Goal: Check status: Check status

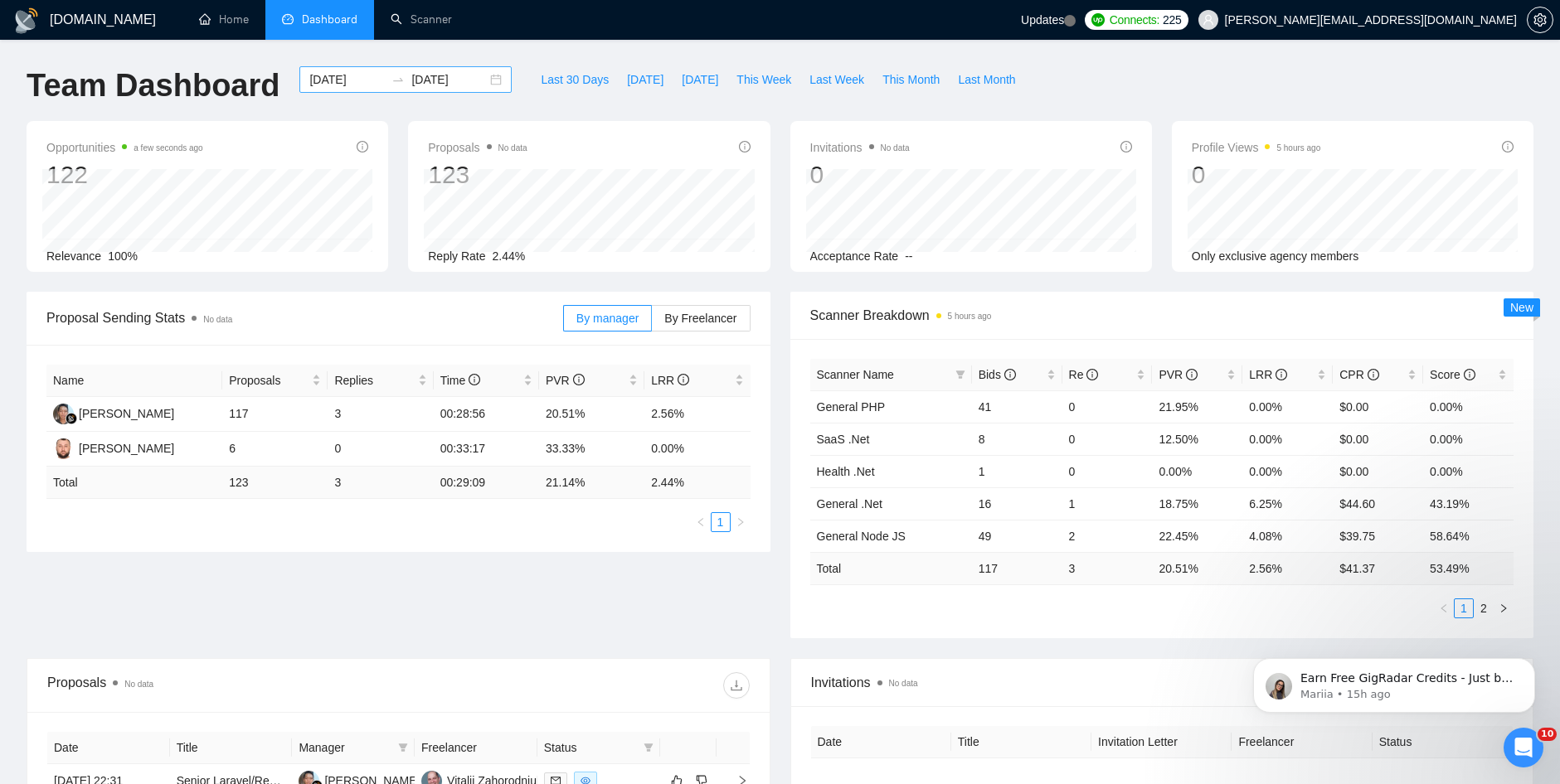
click at [423, 82] on input "[DATE]" at bounding box center [449, 79] width 75 height 18
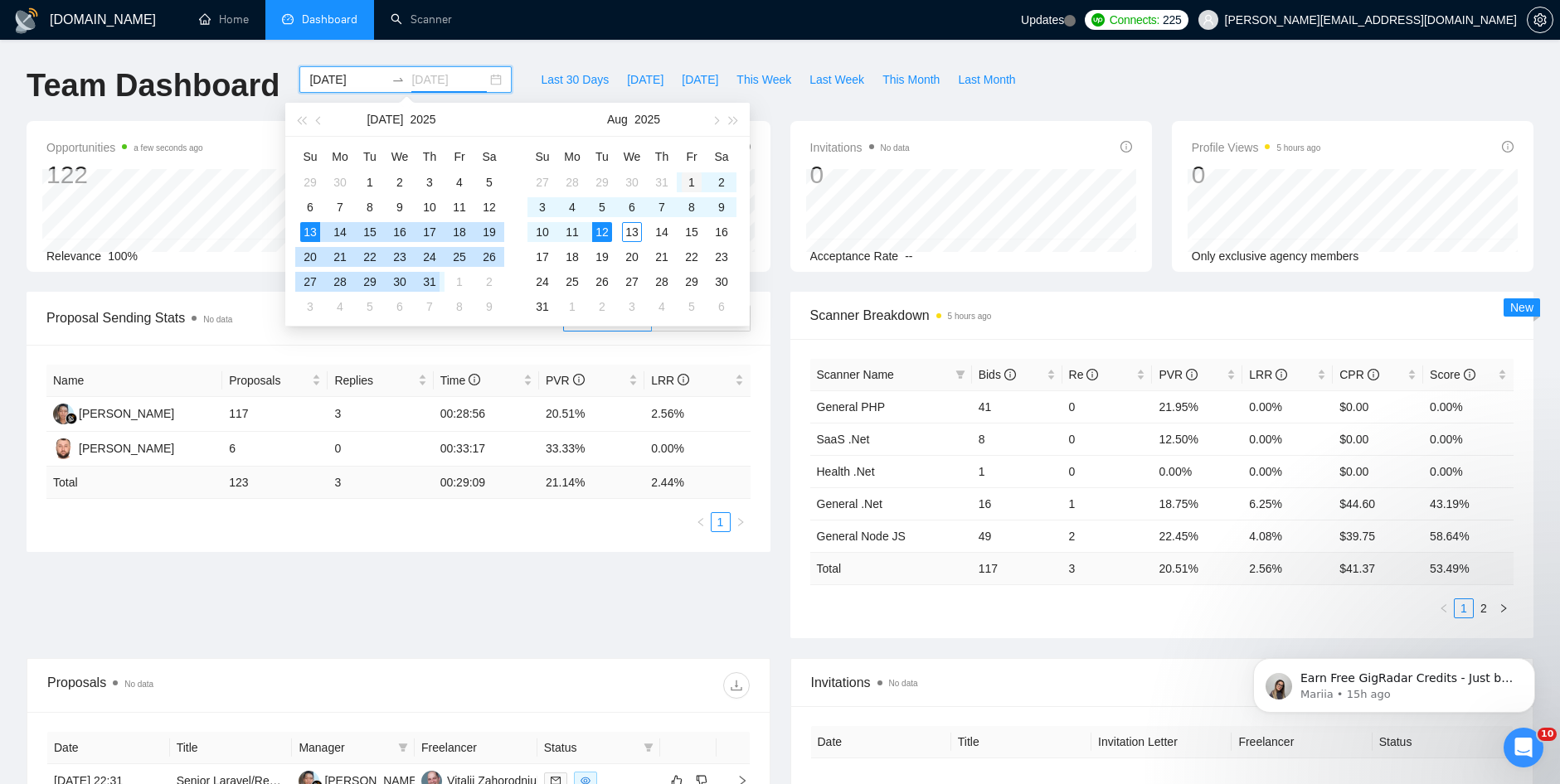
type input "[DATE]"
click at [691, 181] on div "1" at bounding box center [691, 182] width 20 height 20
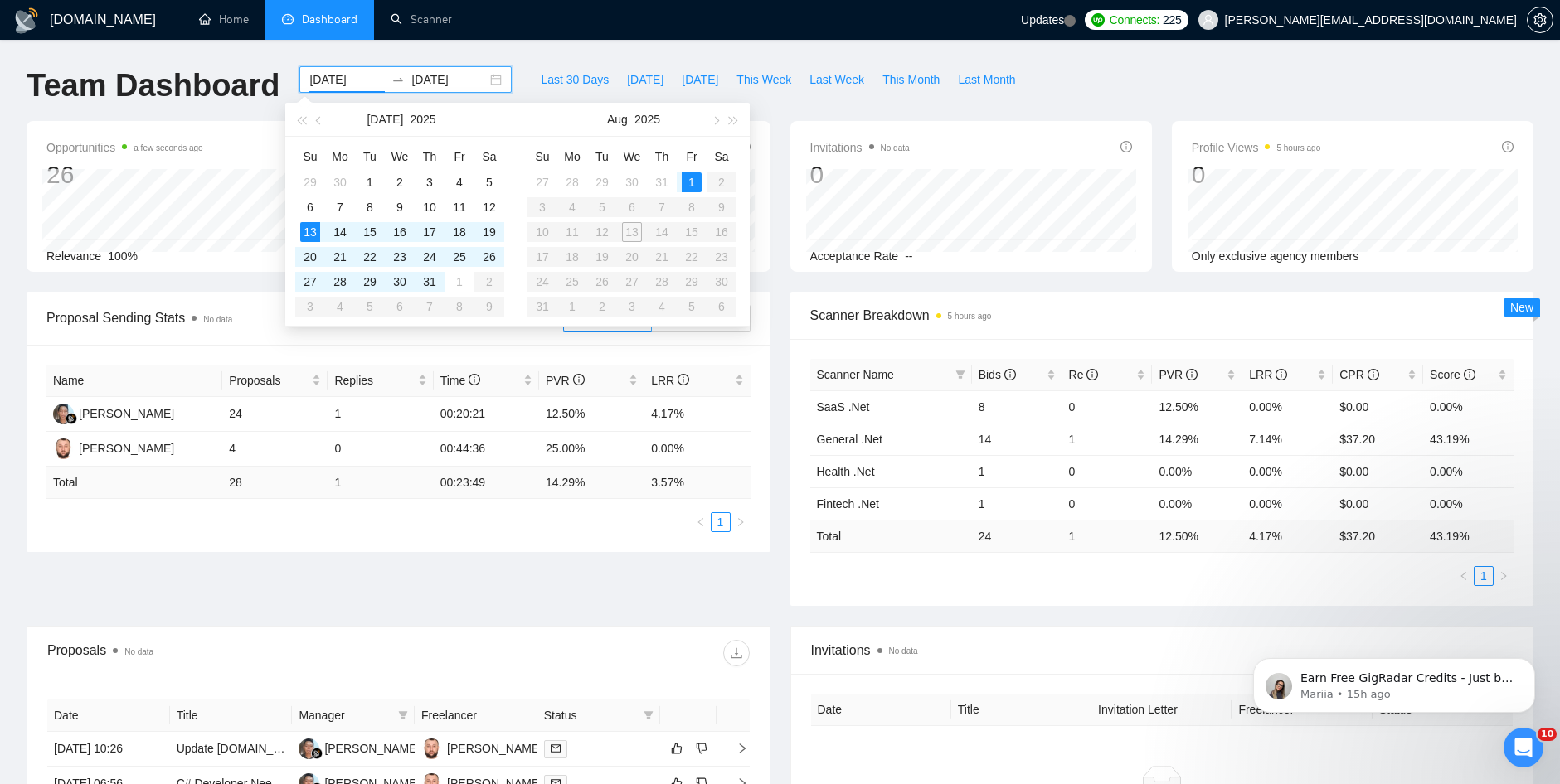
click at [630, 230] on table "Su Mo Tu We Th Fr Sa 27 28 29 30 31 1 2 3 4 5 6 7 8 9 10 11 12 13 14 15 16 17 1…" at bounding box center [631, 231] width 209 height 175
click at [694, 186] on div "1" at bounding box center [691, 182] width 20 height 20
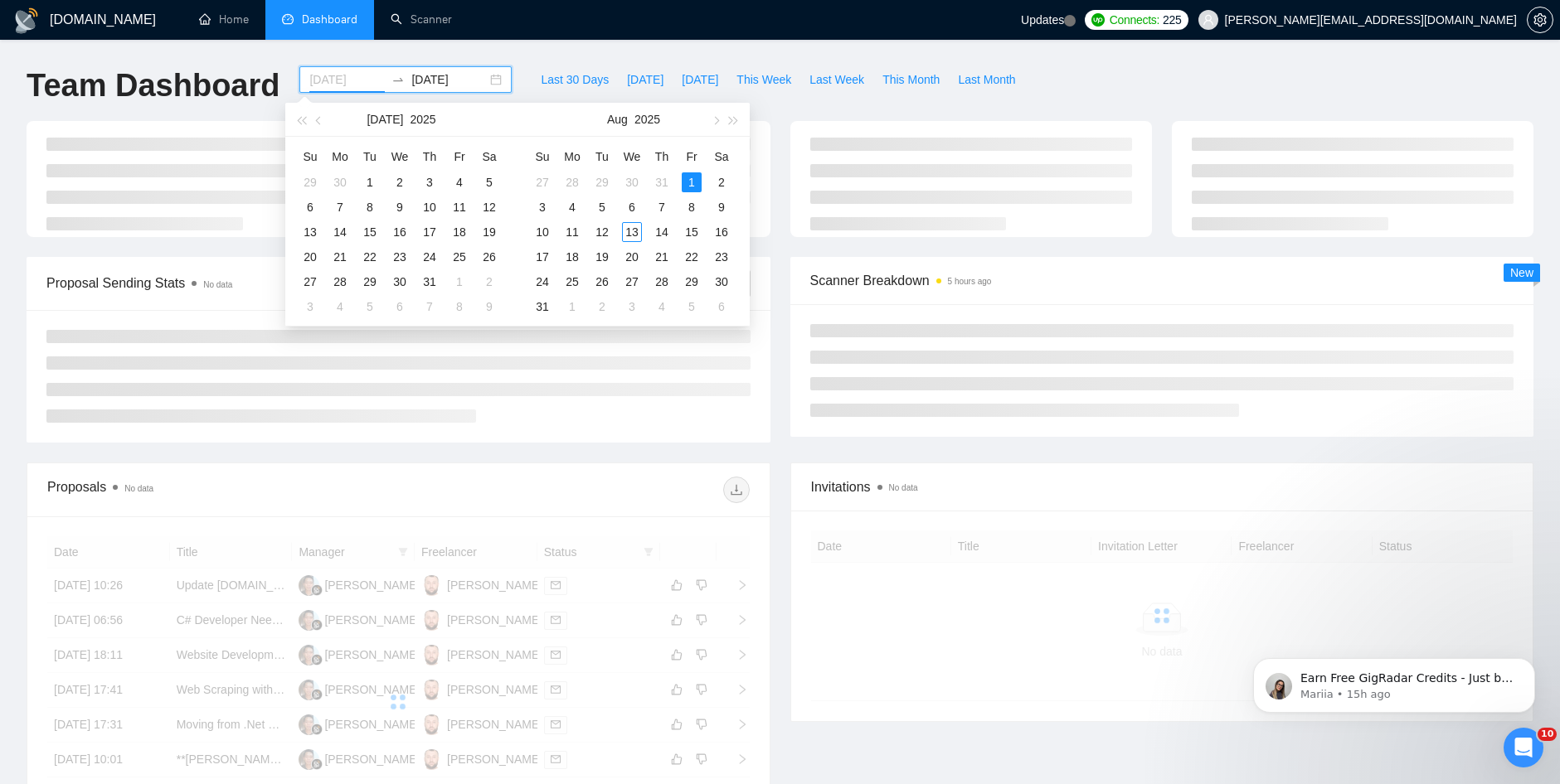
type input "[DATE]"
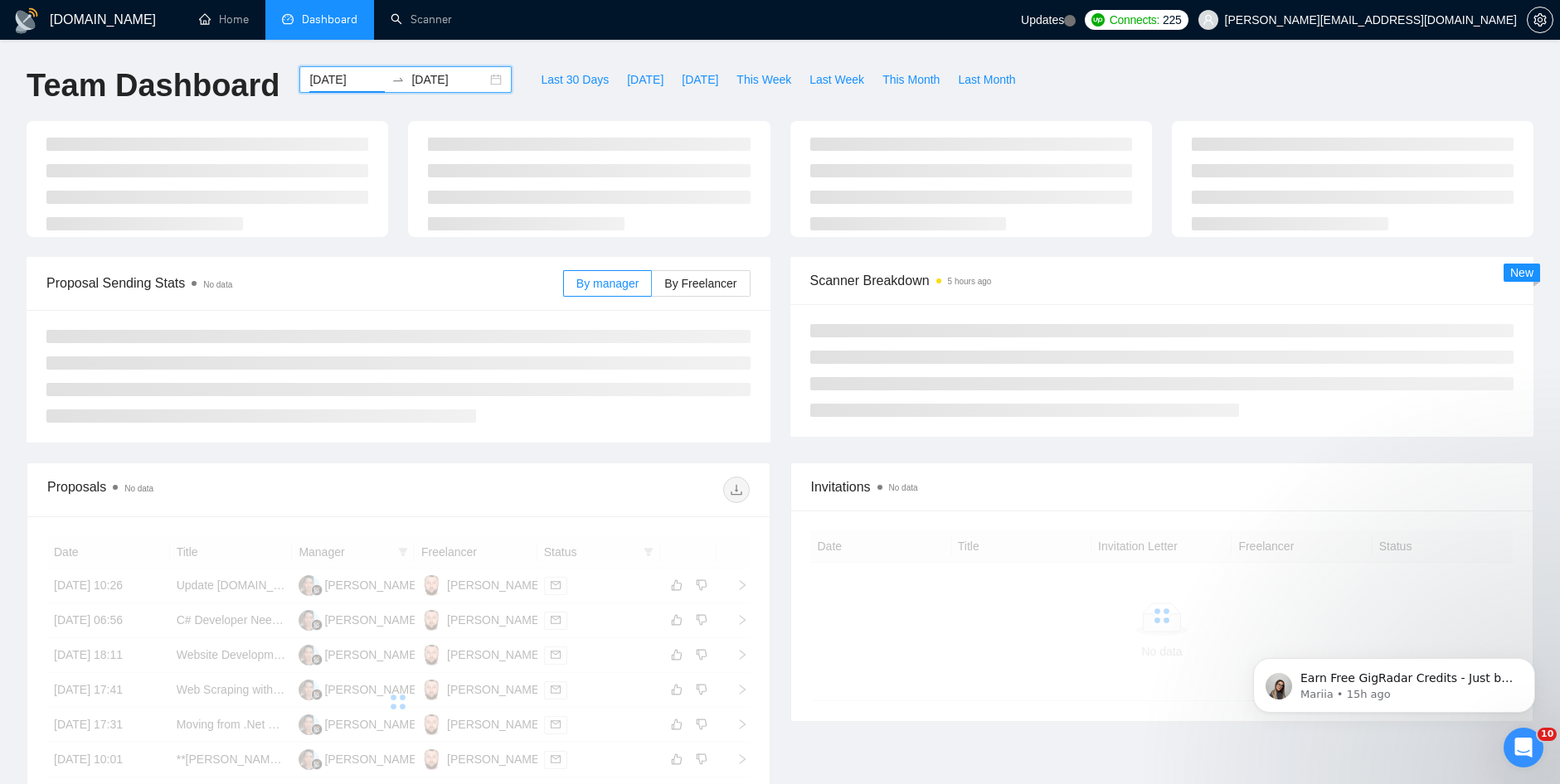
click at [630, 233] on div at bounding box center [588, 179] width 361 height 116
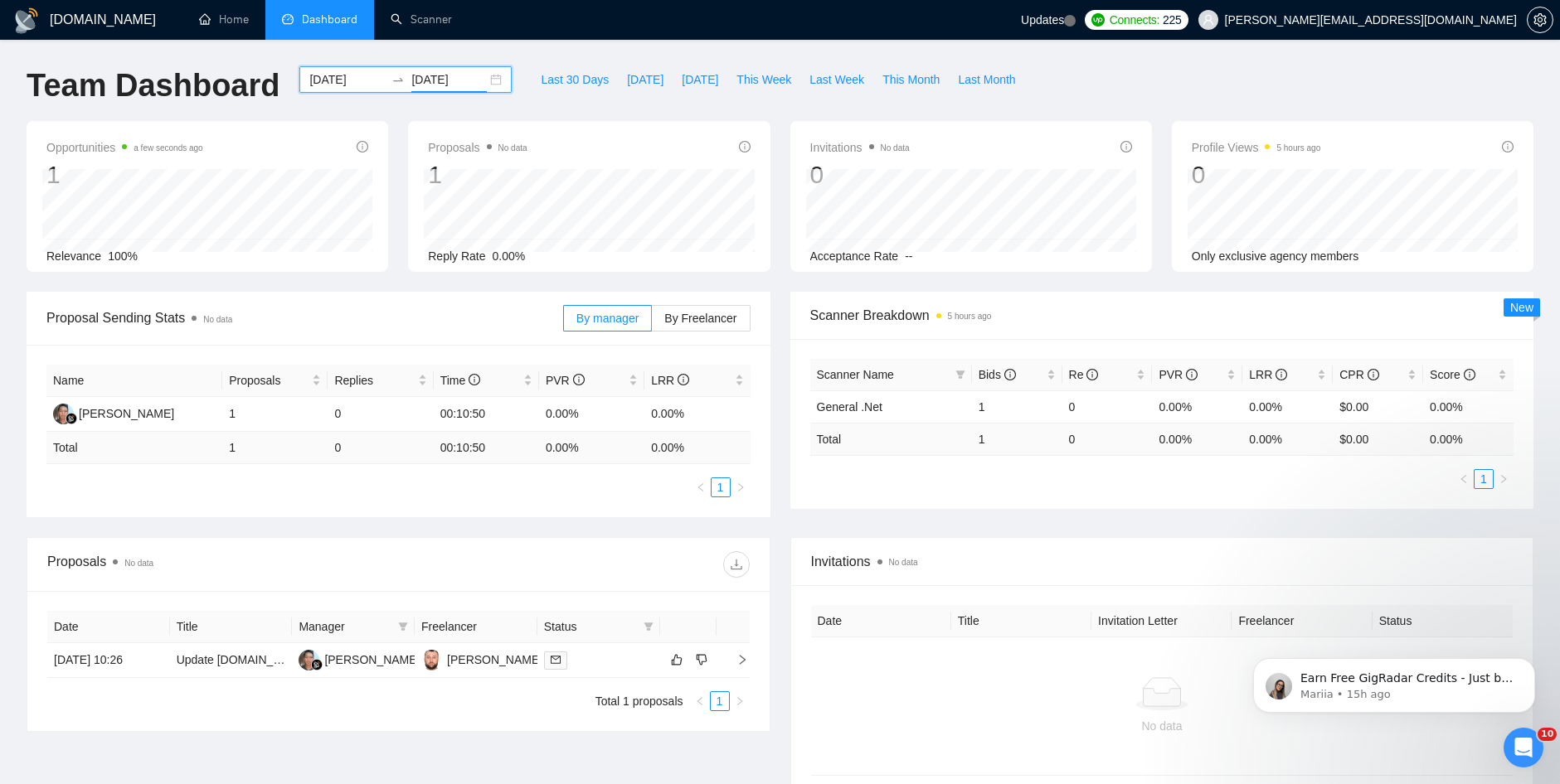
click at [458, 81] on input "[DATE]" at bounding box center [449, 79] width 75 height 18
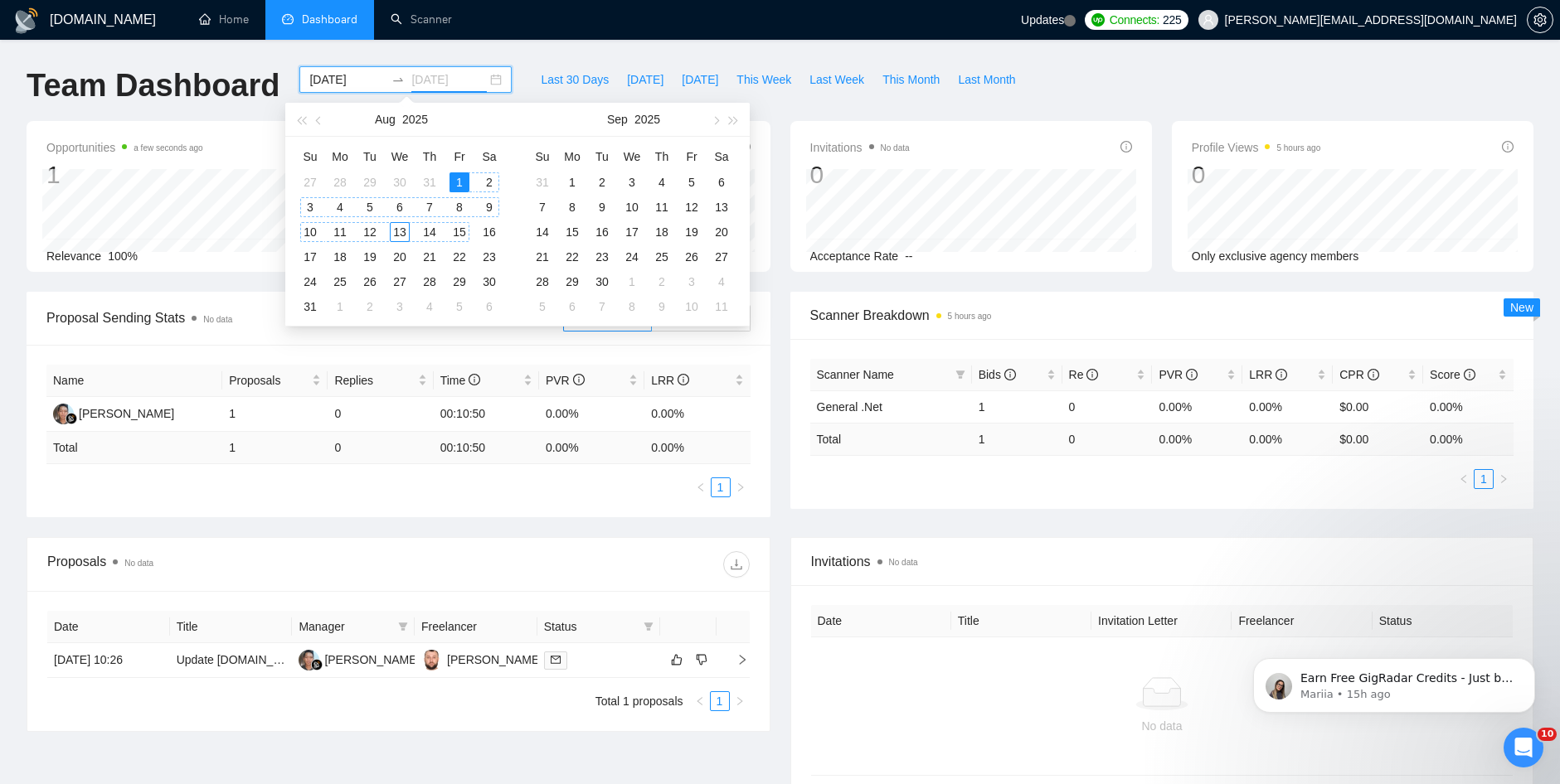
click at [464, 236] on div "15" at bounding box center [459, 231] width 20 height 20
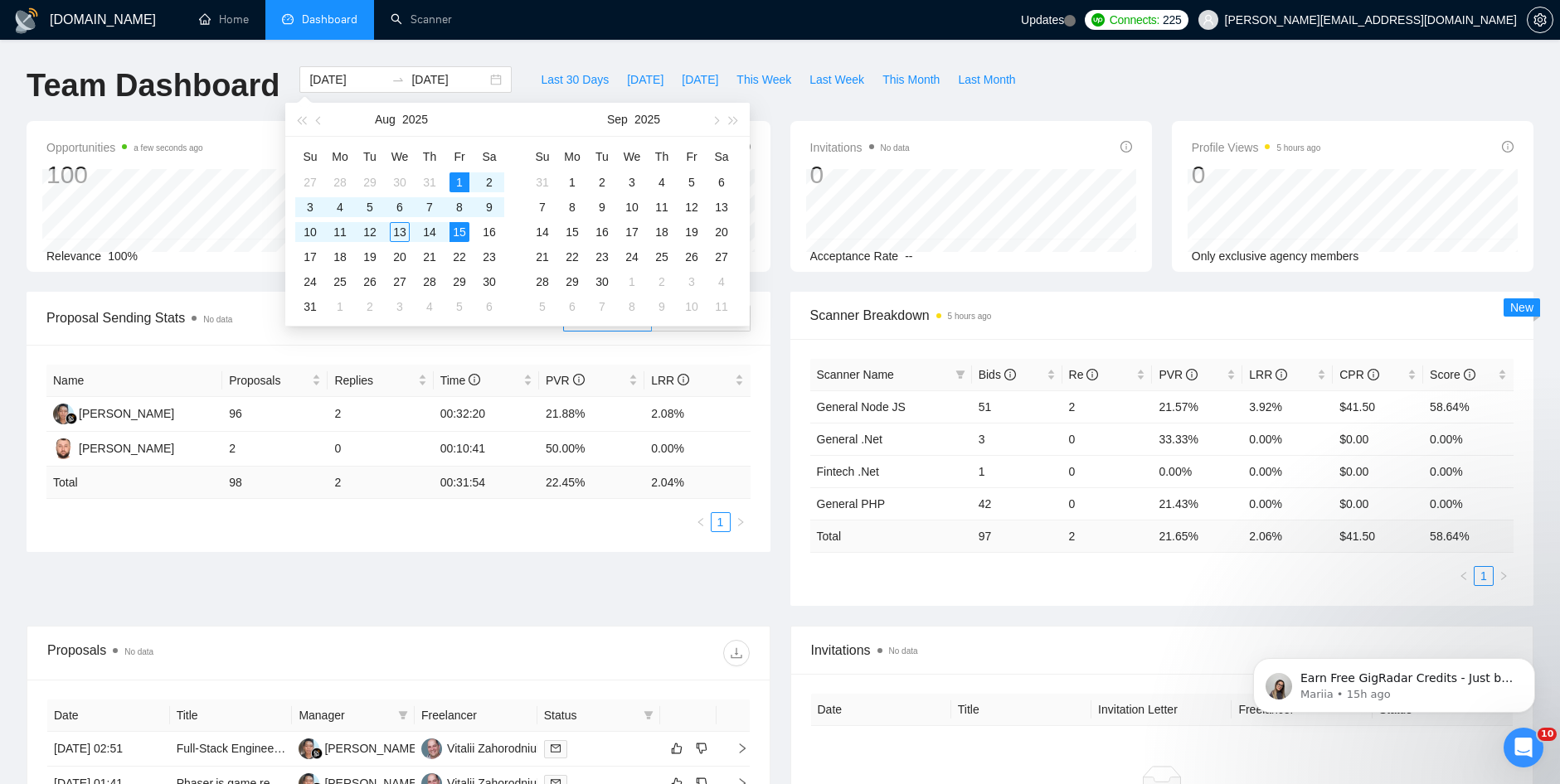
click at [818, 106] on div "Last 30 Days [DATE] [DATE] This Week Last Week This Month Last Month" at bounding box center [778, 93] width 513 height 54
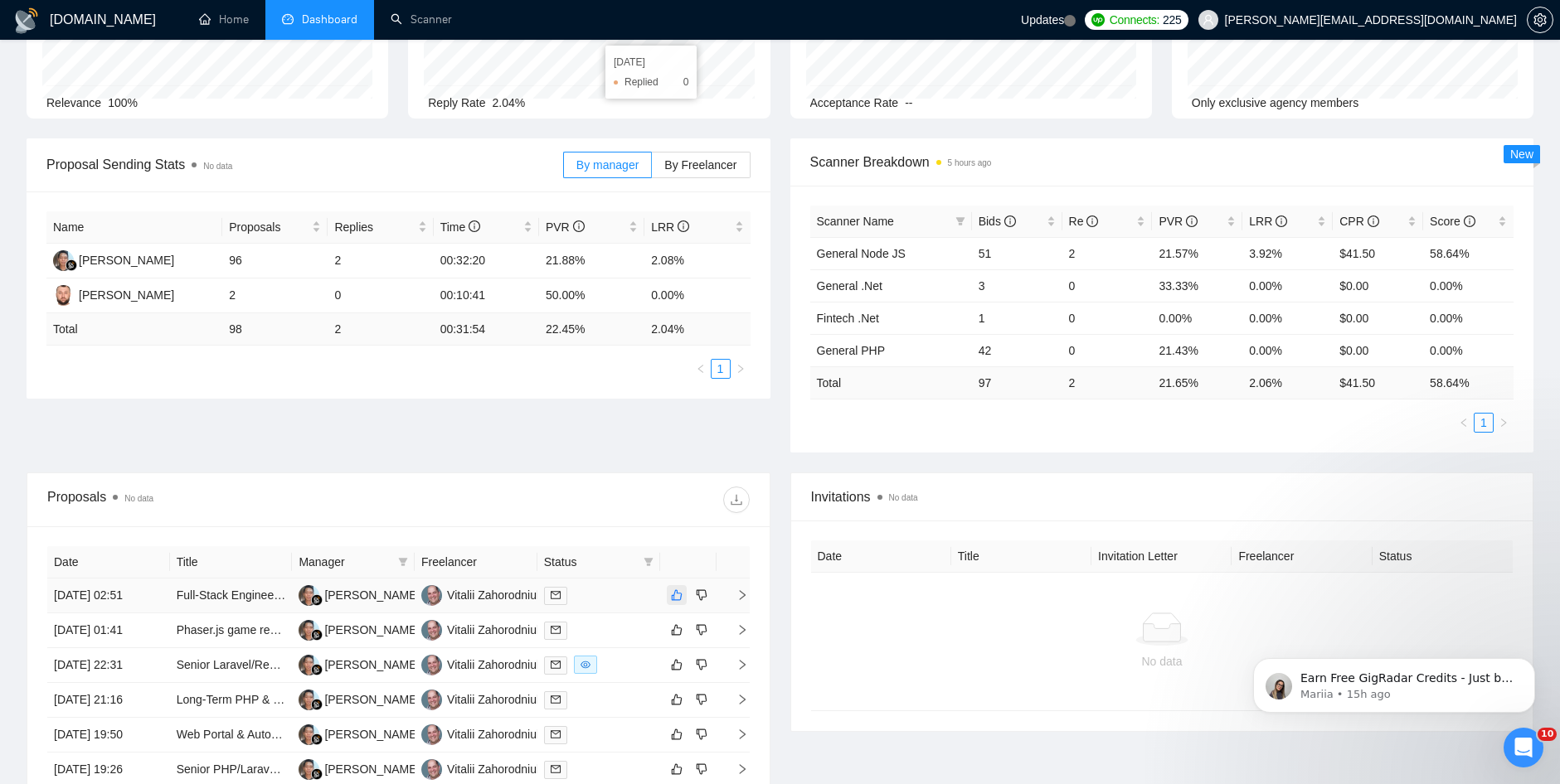
scroll to position [414, 0]
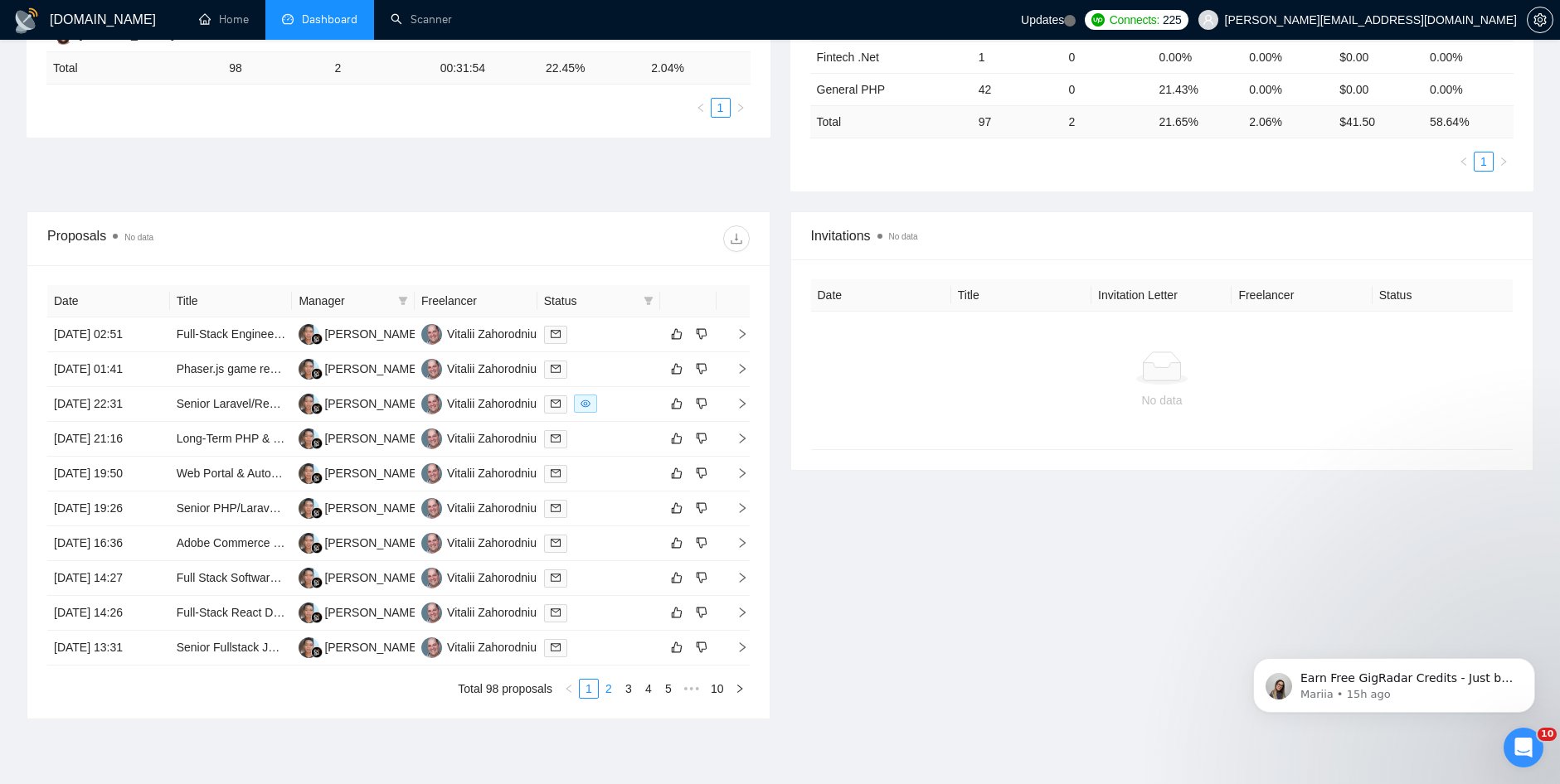
click at [618, 696] on link "2" at bounding box center [608, 689] width 18 height 18
click at [633, 693] on link "3" at bounding box center [628, 689] width 18 height 18
click at [571, 698] on button "button" at bounding box center [569, 689] width 20 height 20
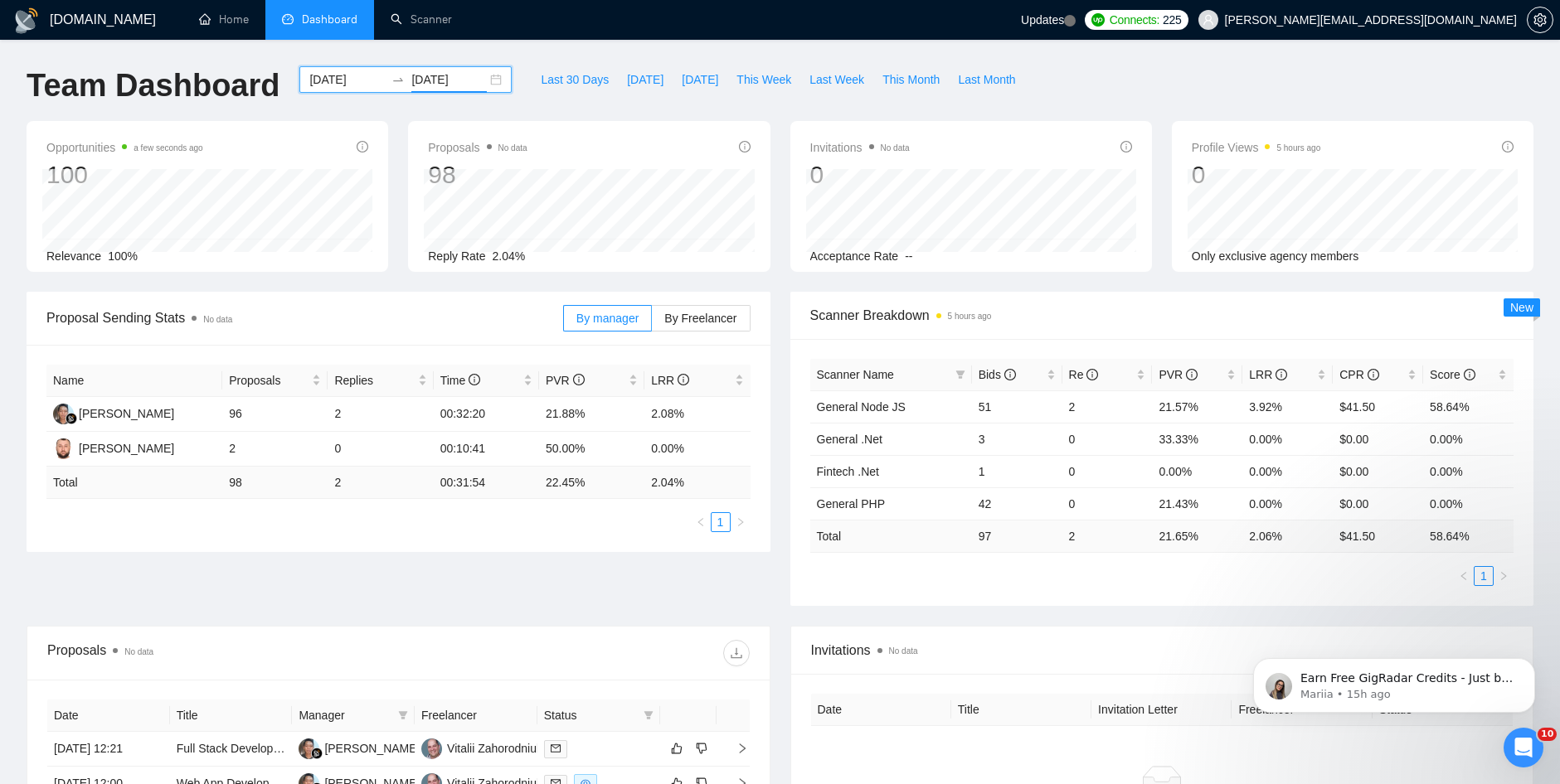
click at [463, 75] on input "[DATE]" at bounding box center [449, 79] width 75 height 18
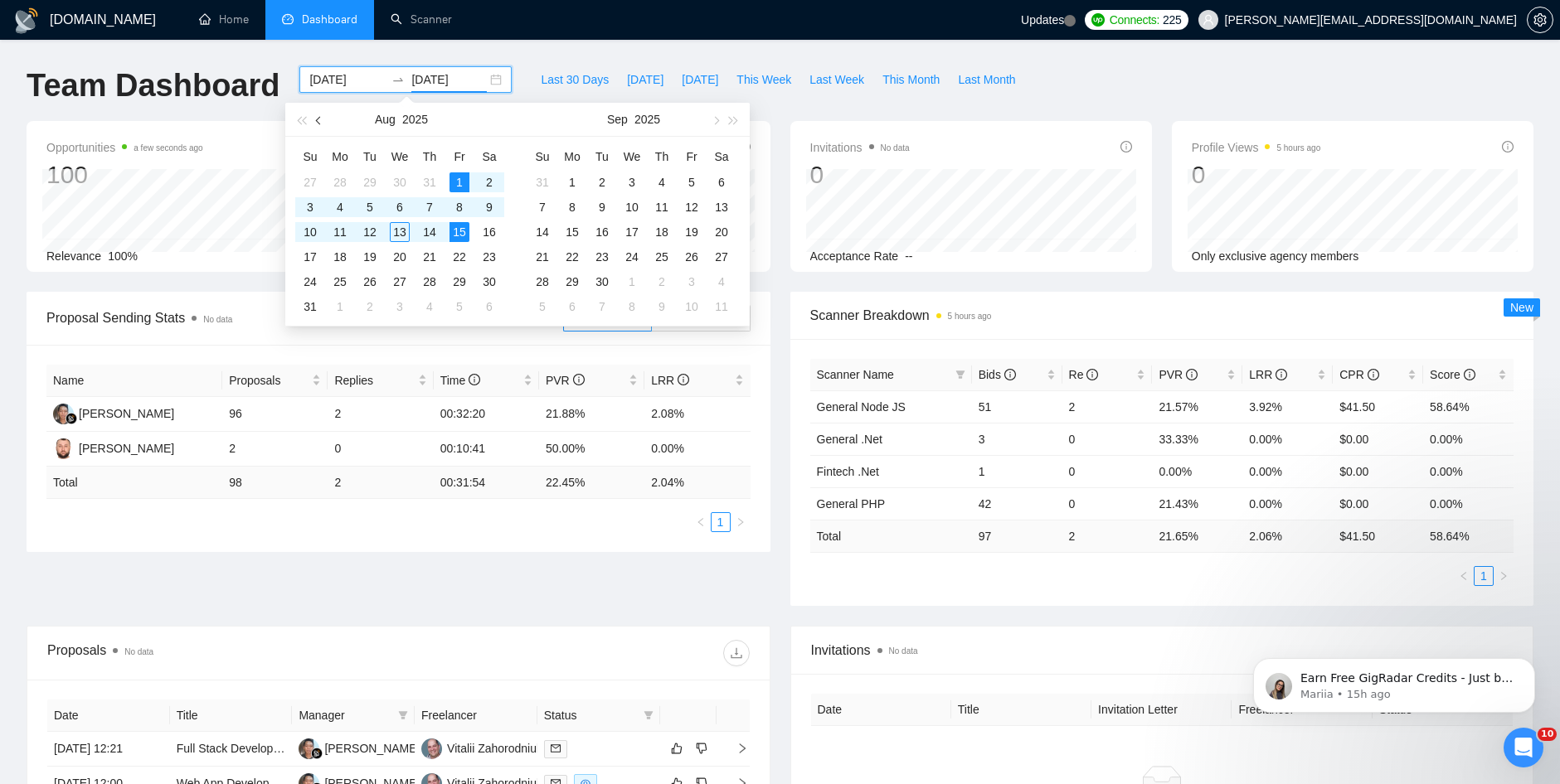
click at [314, 119] on button "button" at bounding box center [318, 119] width 18 height 33
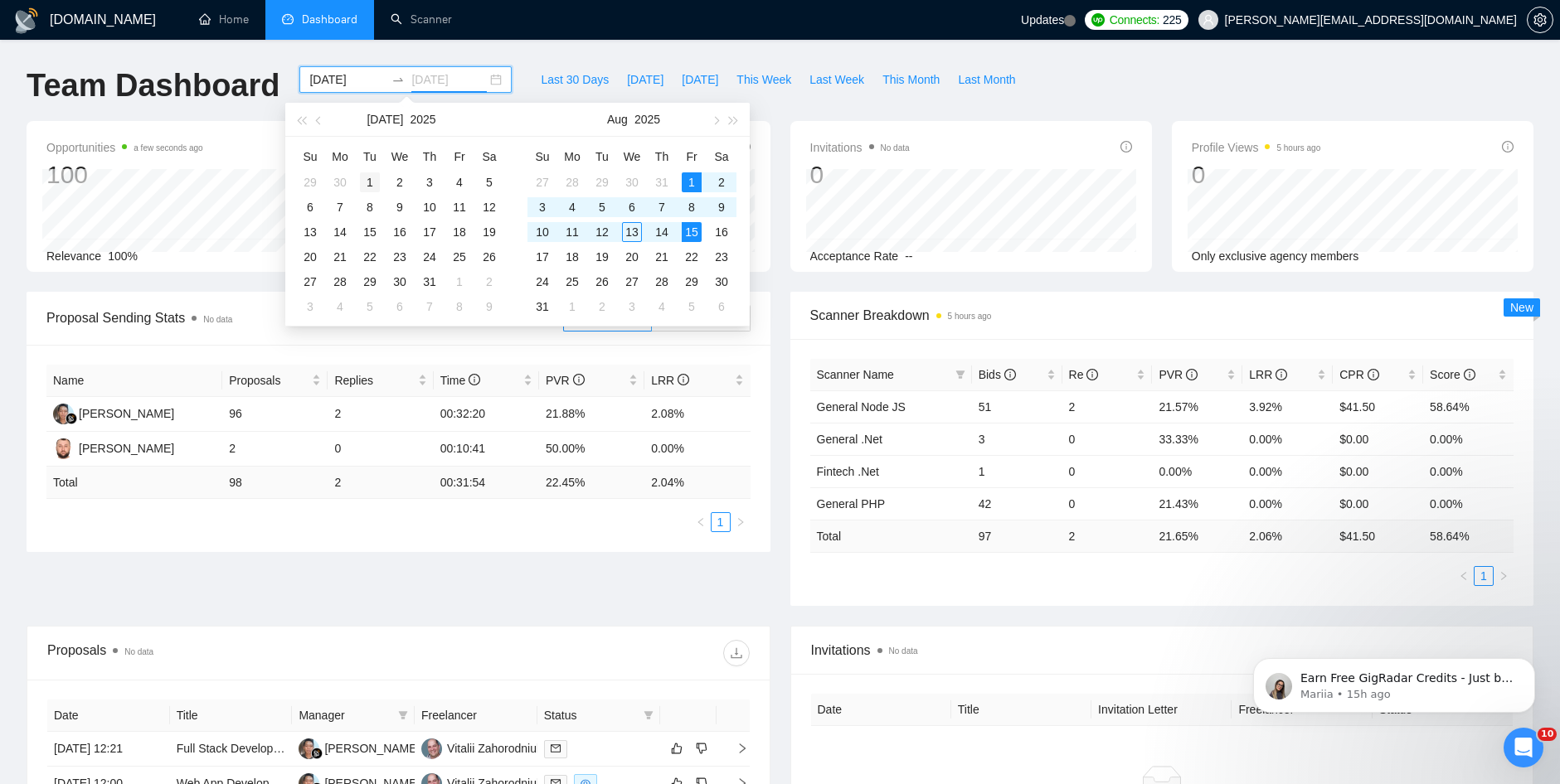
type input "[DATE]"
click at [370, 187] on div "1" at bounding box center [370, 182] width 20 height 20
type input "[DATE]"
click at [311, 64] on div "[DOMAIN_NAME] Home Dashboard Scanner Updates Connects: 225 [PERSON_NAME][EMAIL_…" at bounding box center [780, 640] width 1560 height 1281
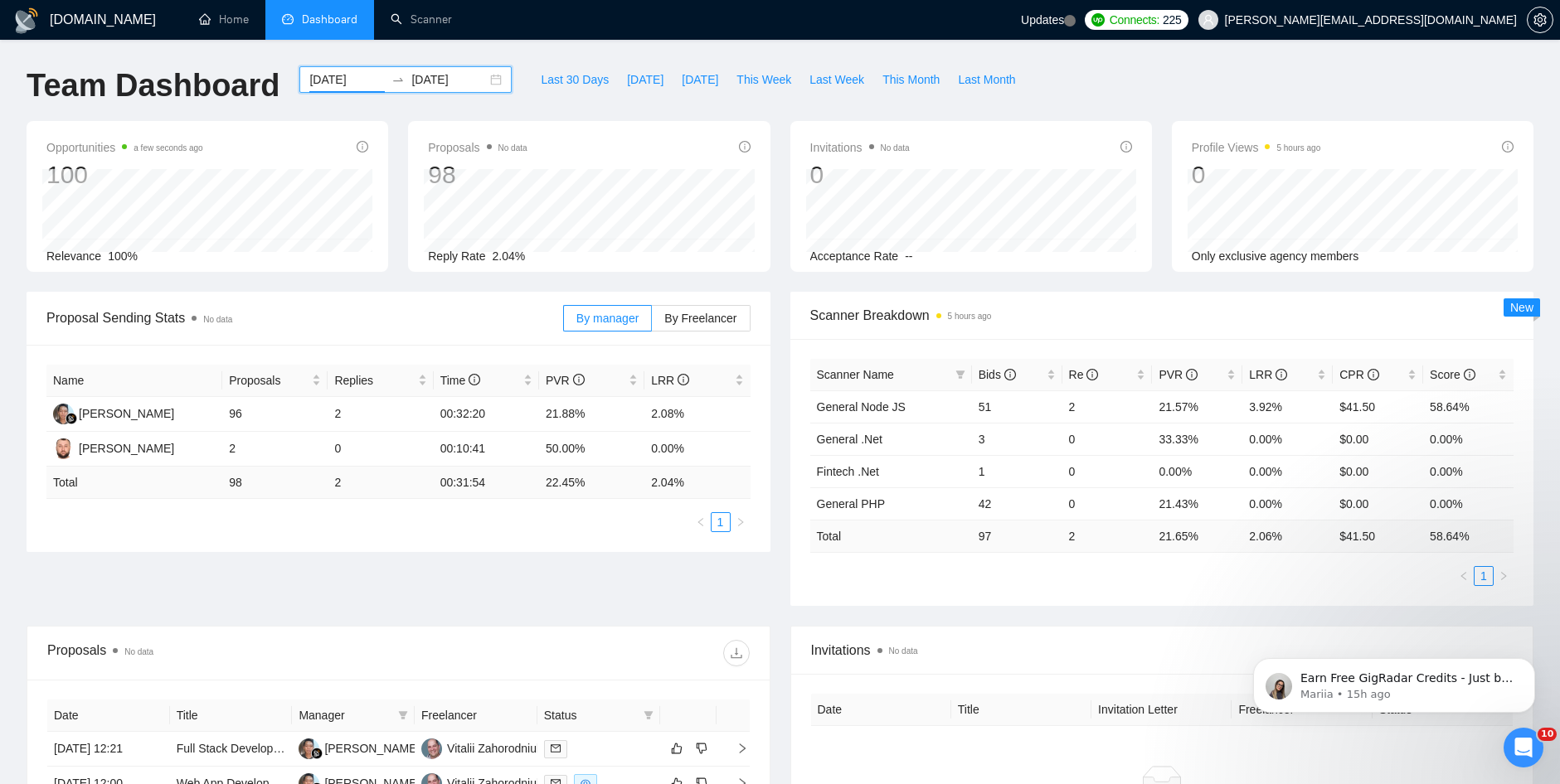
click at [334, 85] on input "[DATE]" at bounding box center [347, 79] width 75 height 18
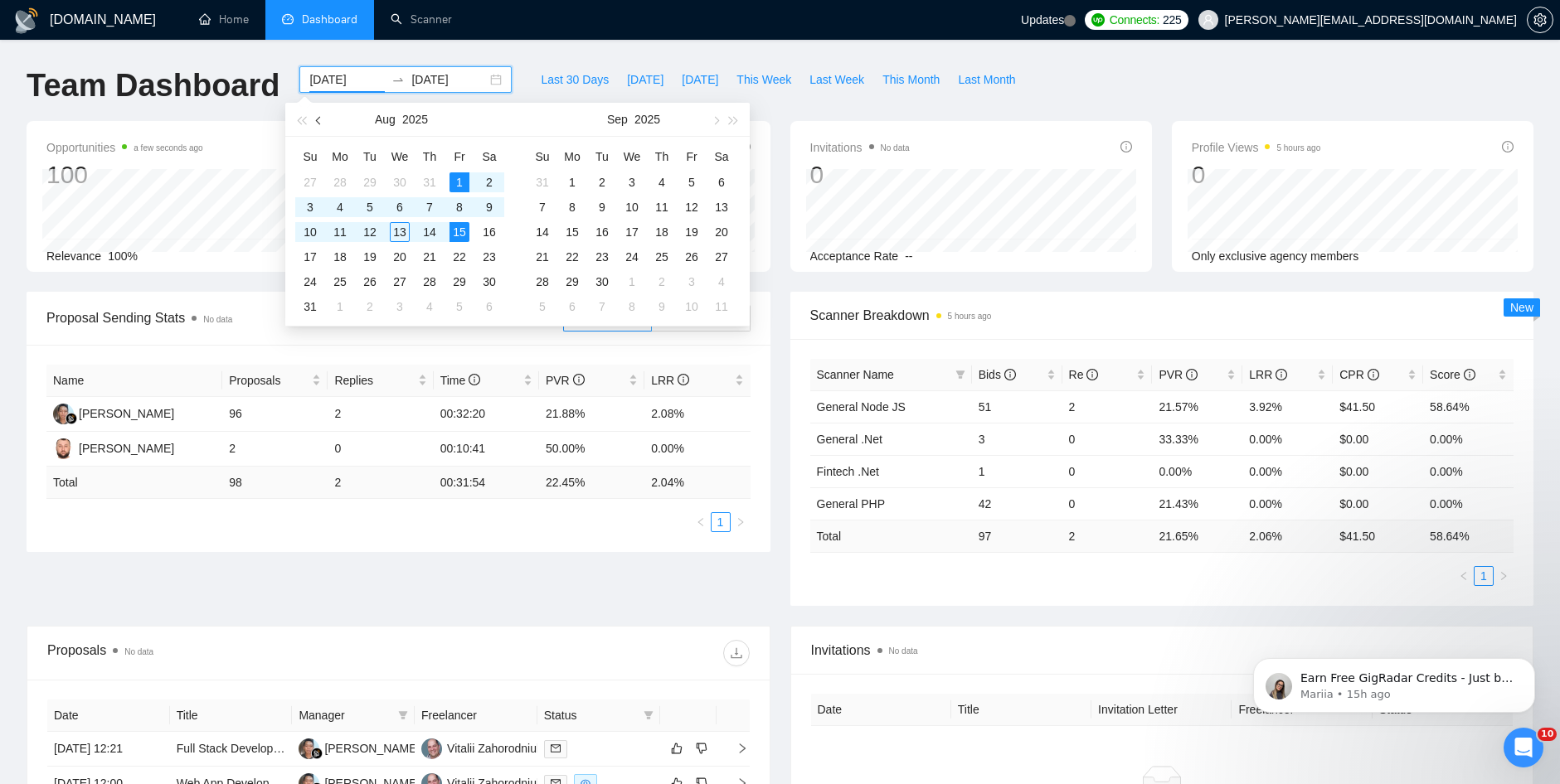
click at [323, 121] on span "button" at bounding box center [320, 120] width 9 height 9
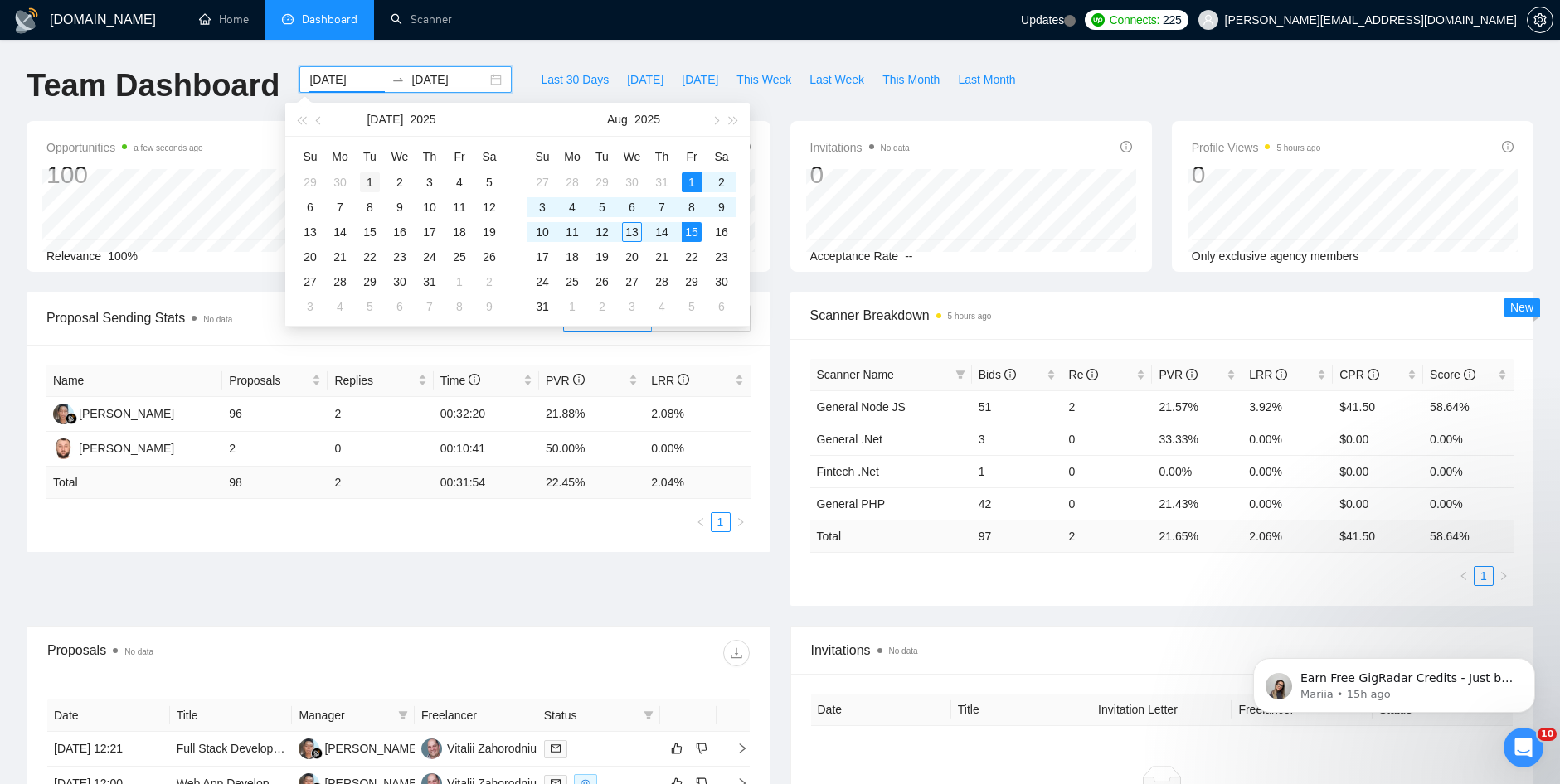
type input "[DATE]"
click at [372, 186] on div "1" at bounding box center [370, 182] width 20 height 20
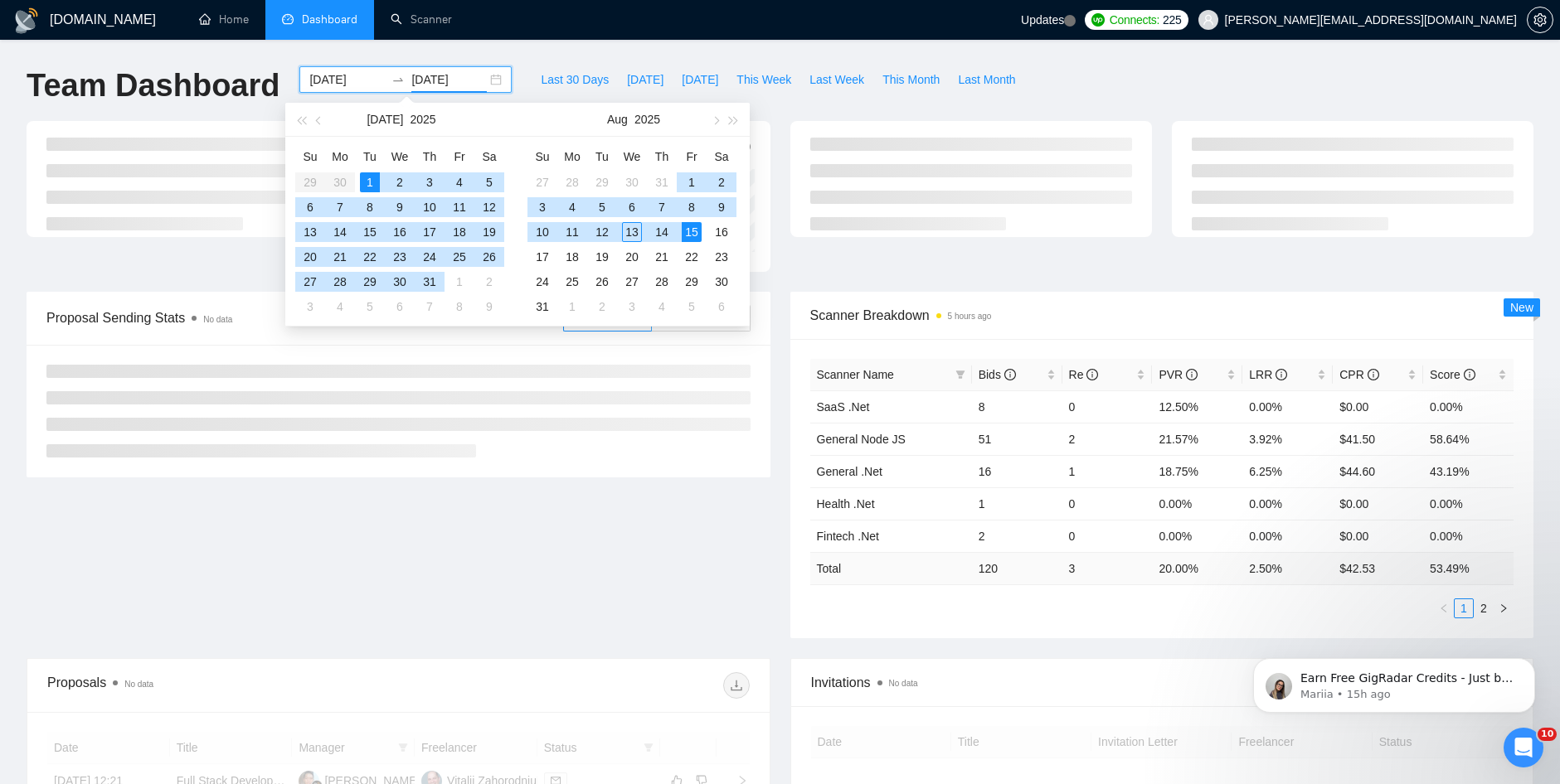
click at [374, 186] on div "1" at bounding box center [370, 182] width 20 height 20
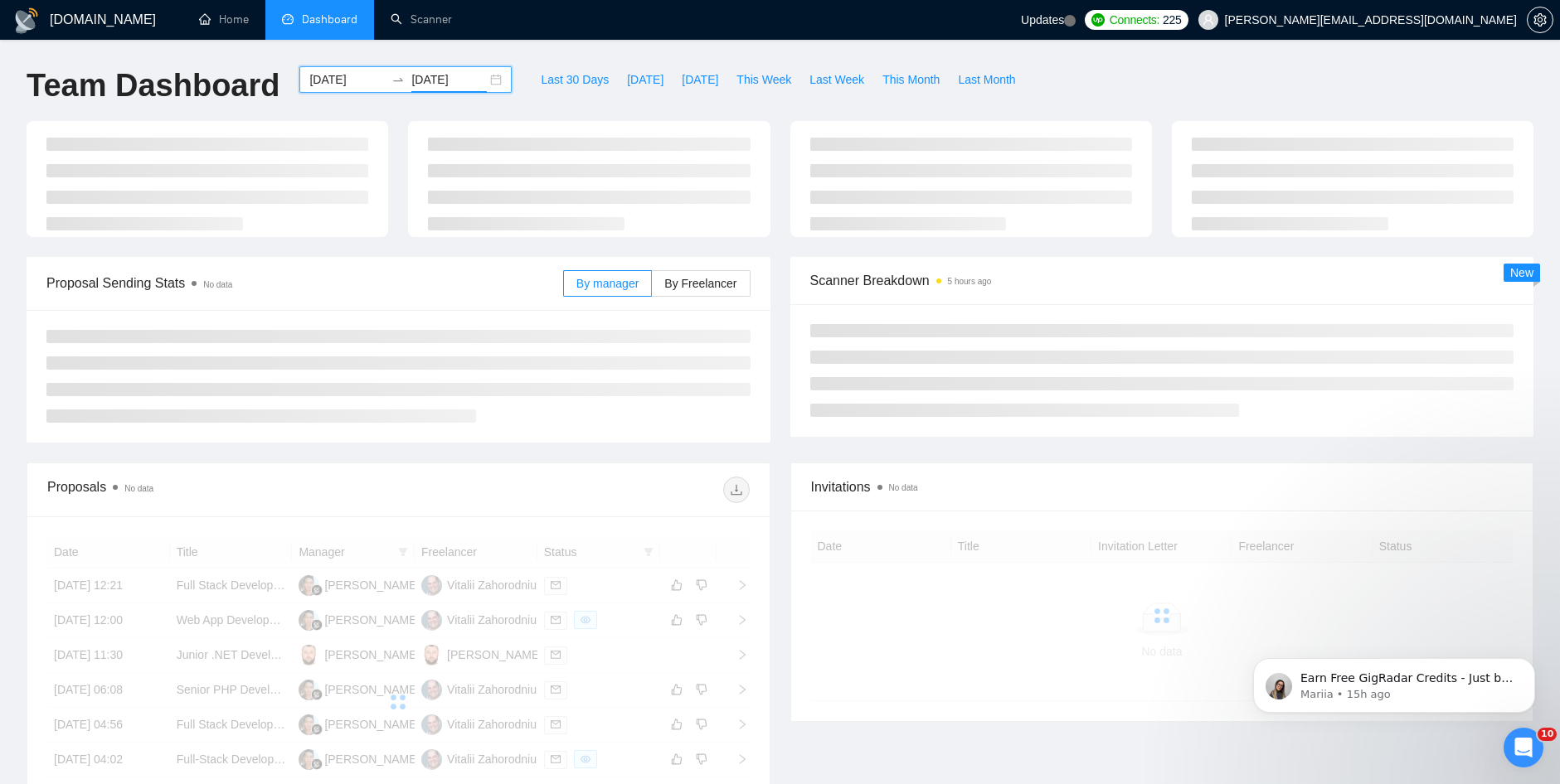
click at [369, 186] on div at bounding box center [207, 179] width 361 height 116
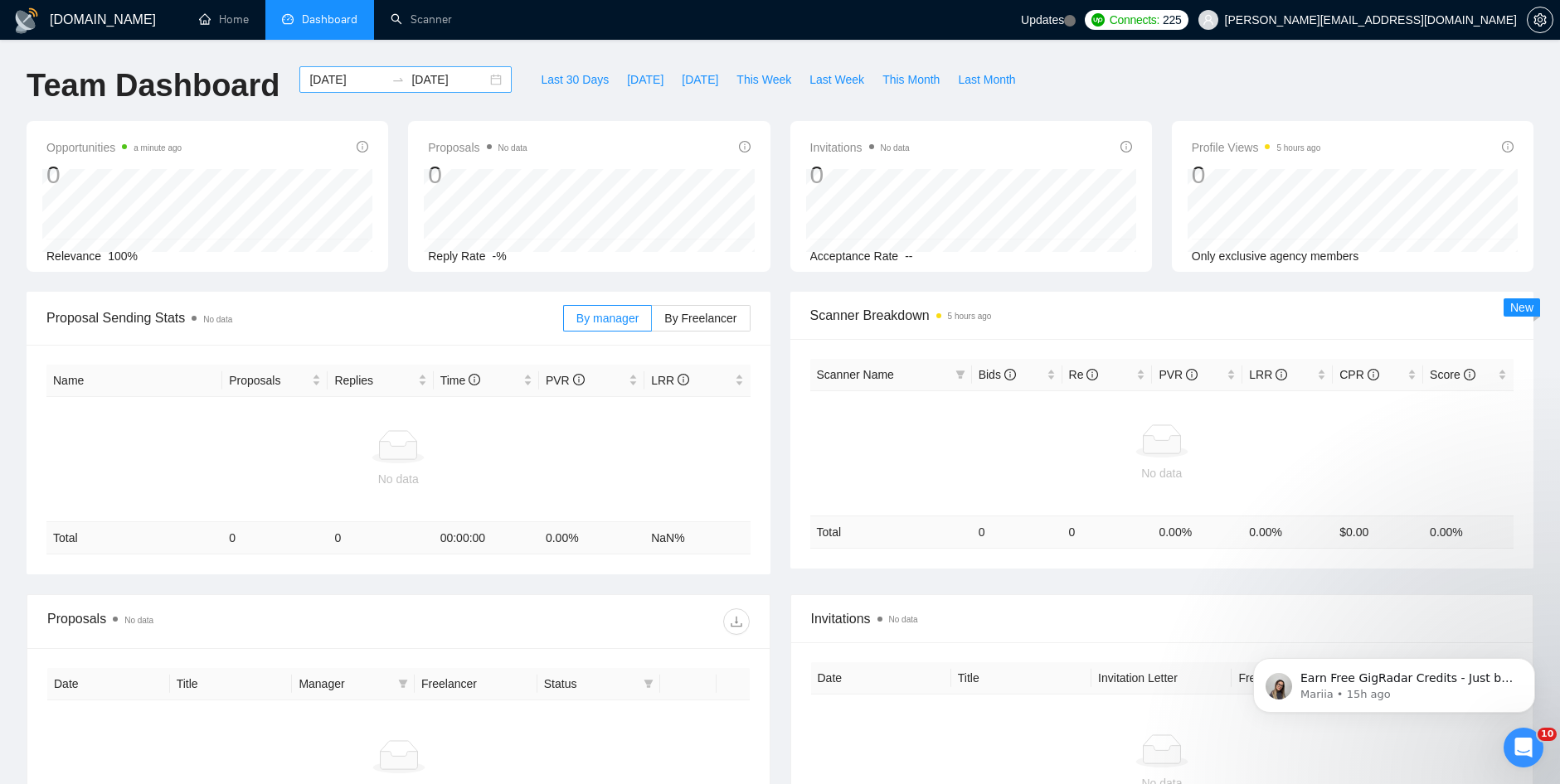
click at [347, 85] on input "[DATE]" at bounding box center [347, 79] width 75 height 18
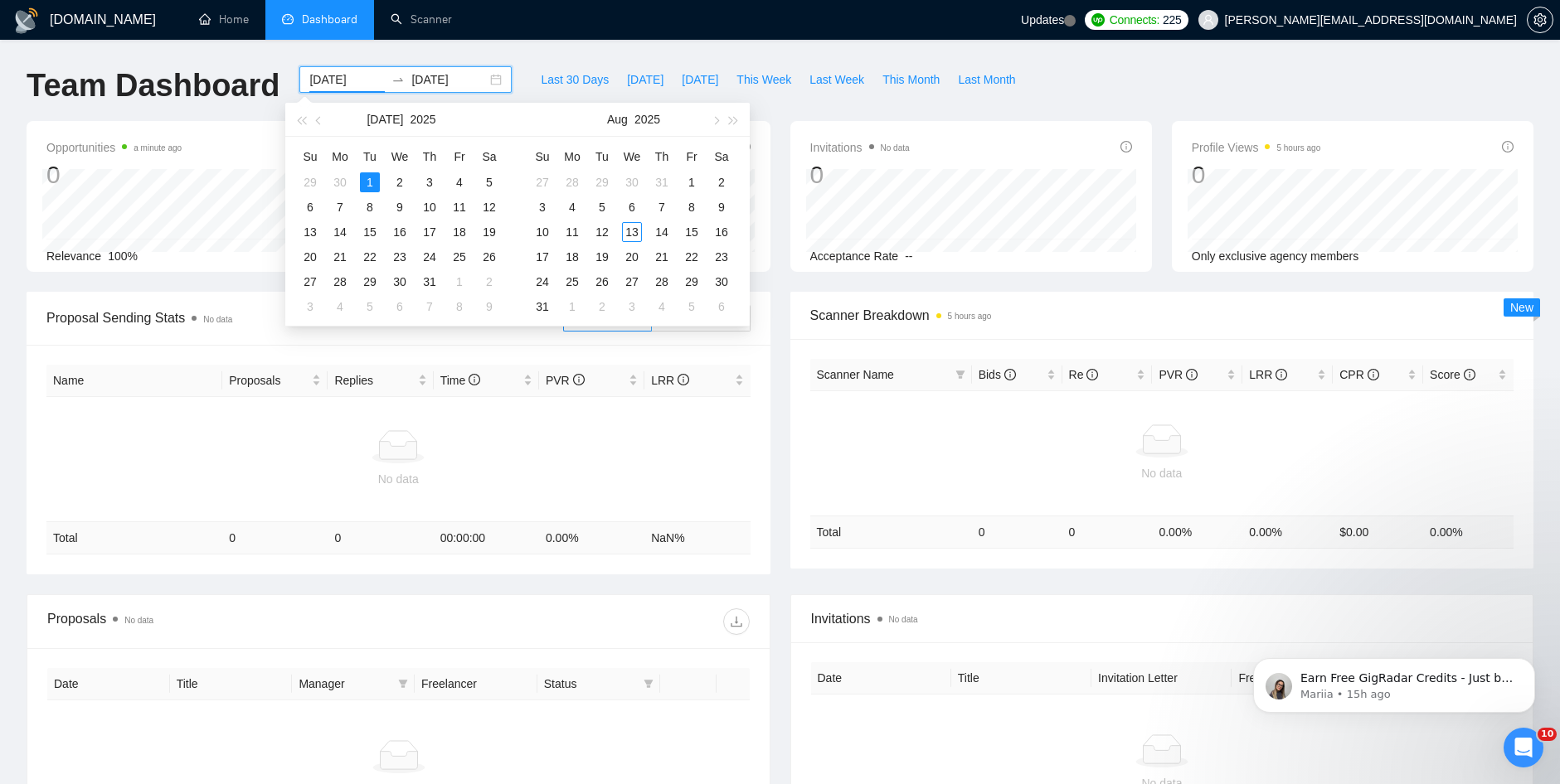
click at [449, 79] on input "[DATE]" at bounding box center [449, 79] width 75 height 18
type input "[DATE]"
click at [628, 225] on div "13" at bounding box center [632, 231] width 20 height 20
